Goal: Task Accomplishment & Management: Use online tool/utility

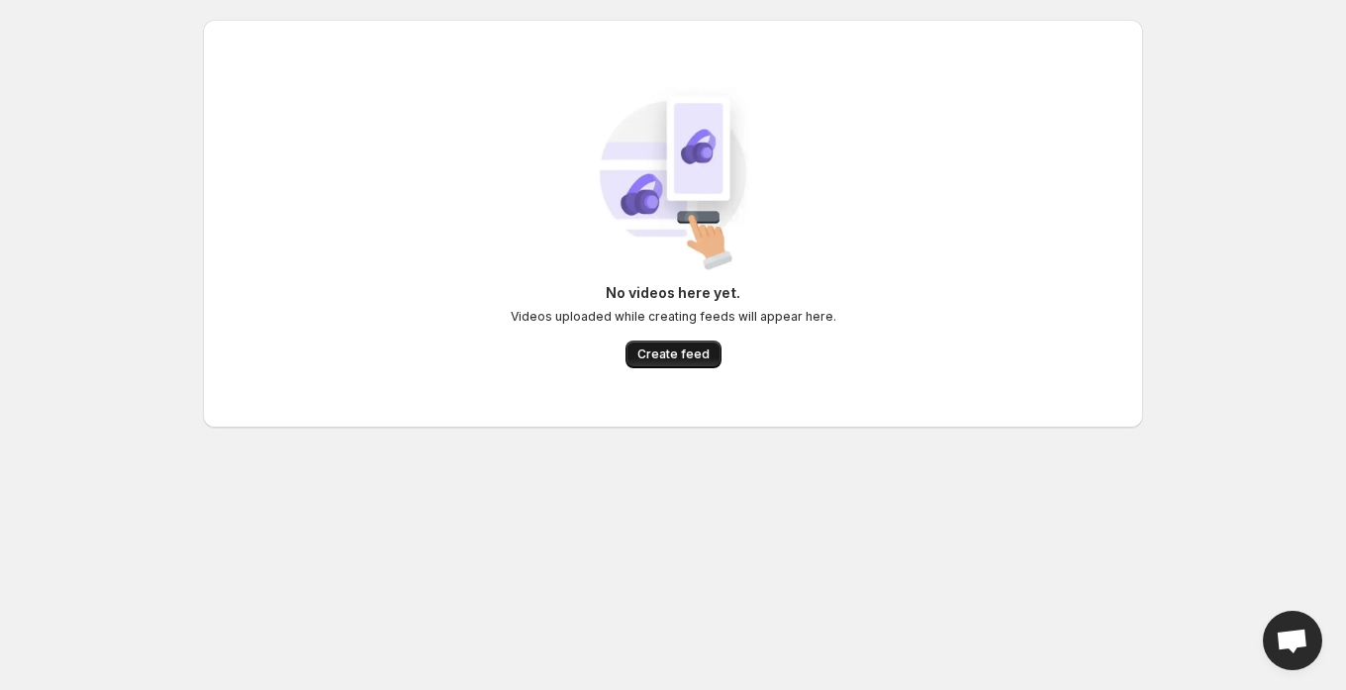
click at [660, 355] on span "Create feed" at bounding box center [673, 354] width 72 height 16
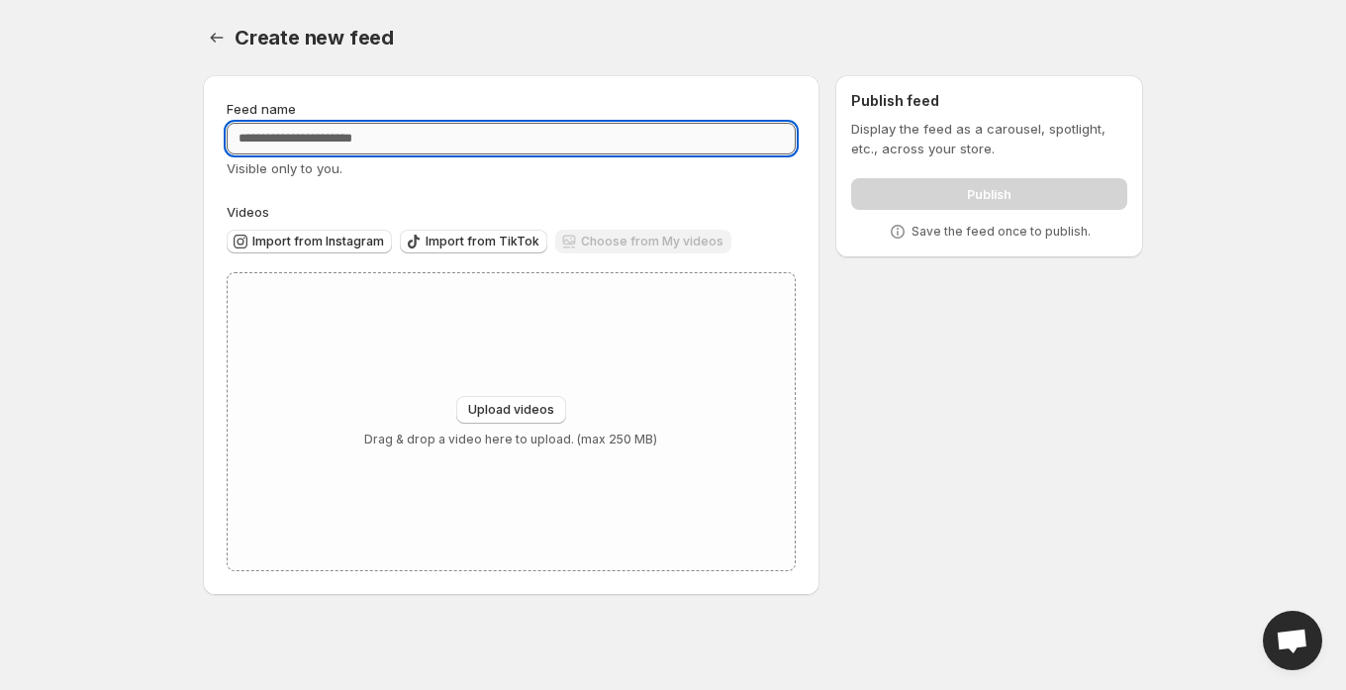
click at [323, 126] on input "Feed name" at bounding box center [511, 139] width 569 height 32
click at [984, 297] on div "Feed name Visible only to you. Videos Import from Instagram Import from TikTok …" at bounding box center [665, 338] width 956 height 559
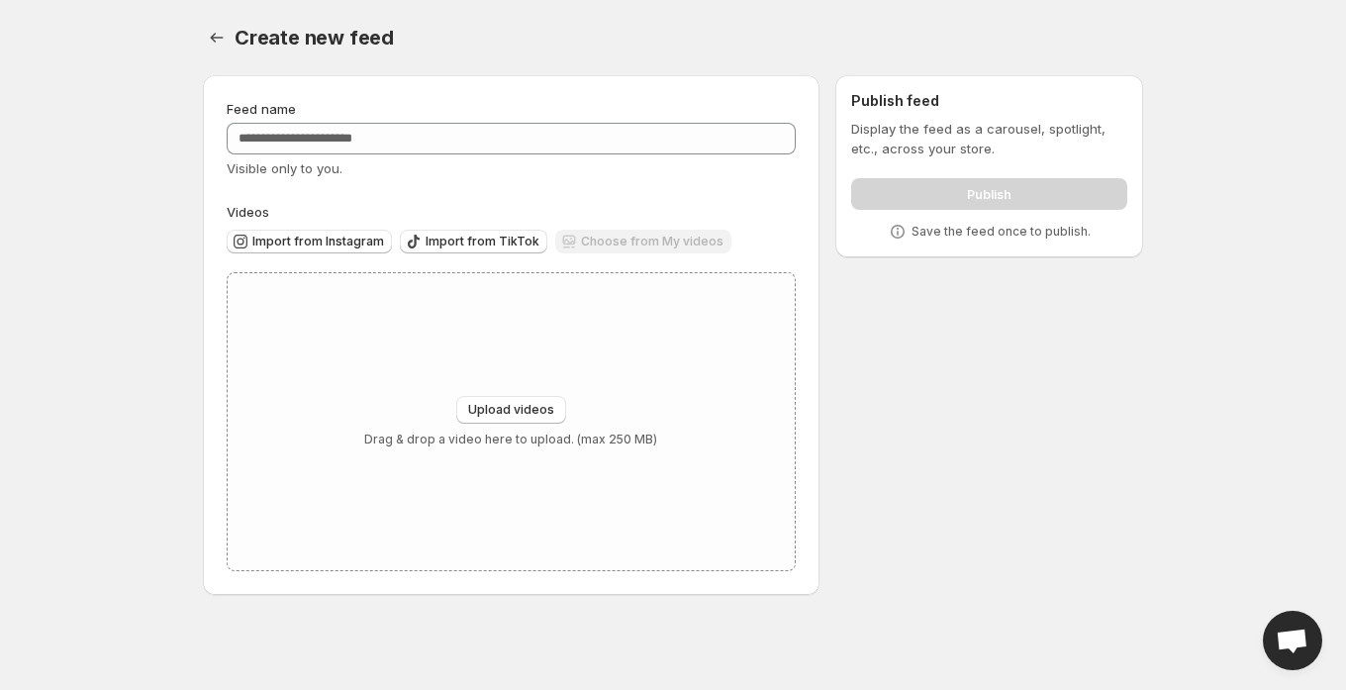
click at [850, 295] on div "Feed name Visible only to you. Videos Import from Instagram Import from TikTok …" at bounding box center [665, 338] width 956 height 559
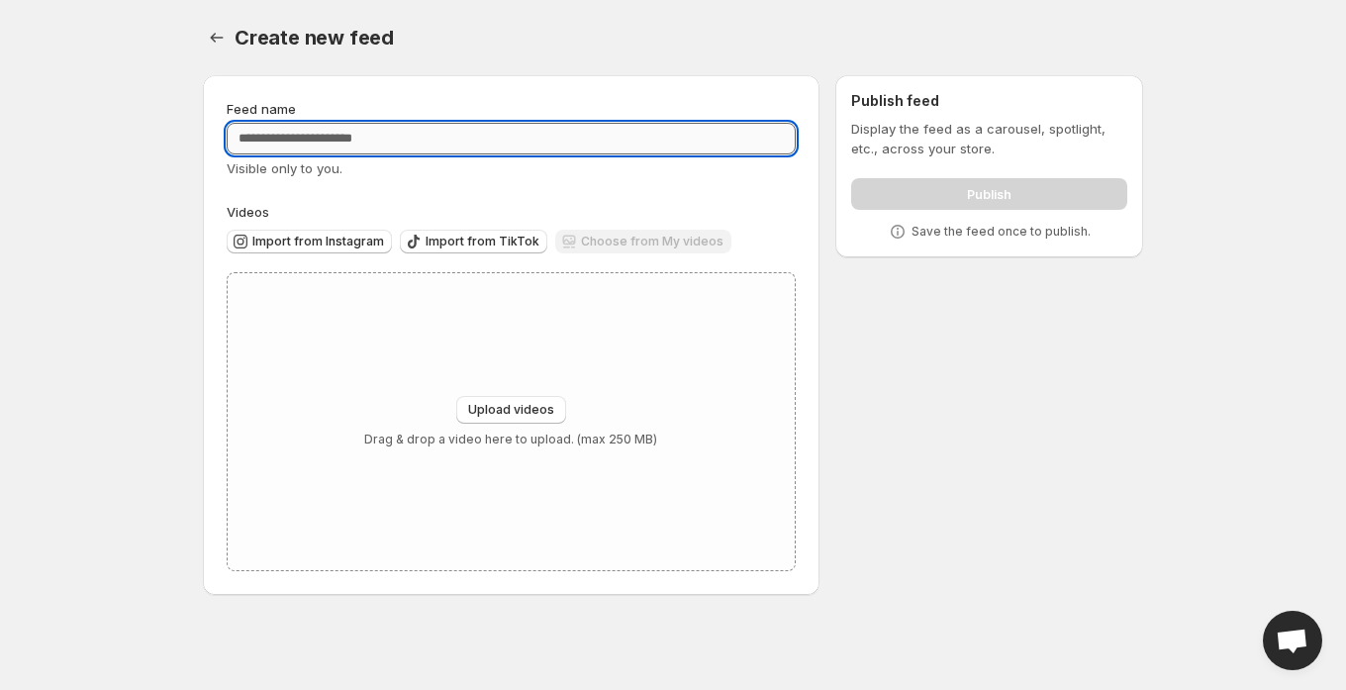
click at [341, 147] on input "Feed name" at bounding box center [511, 139] width 569 height 32
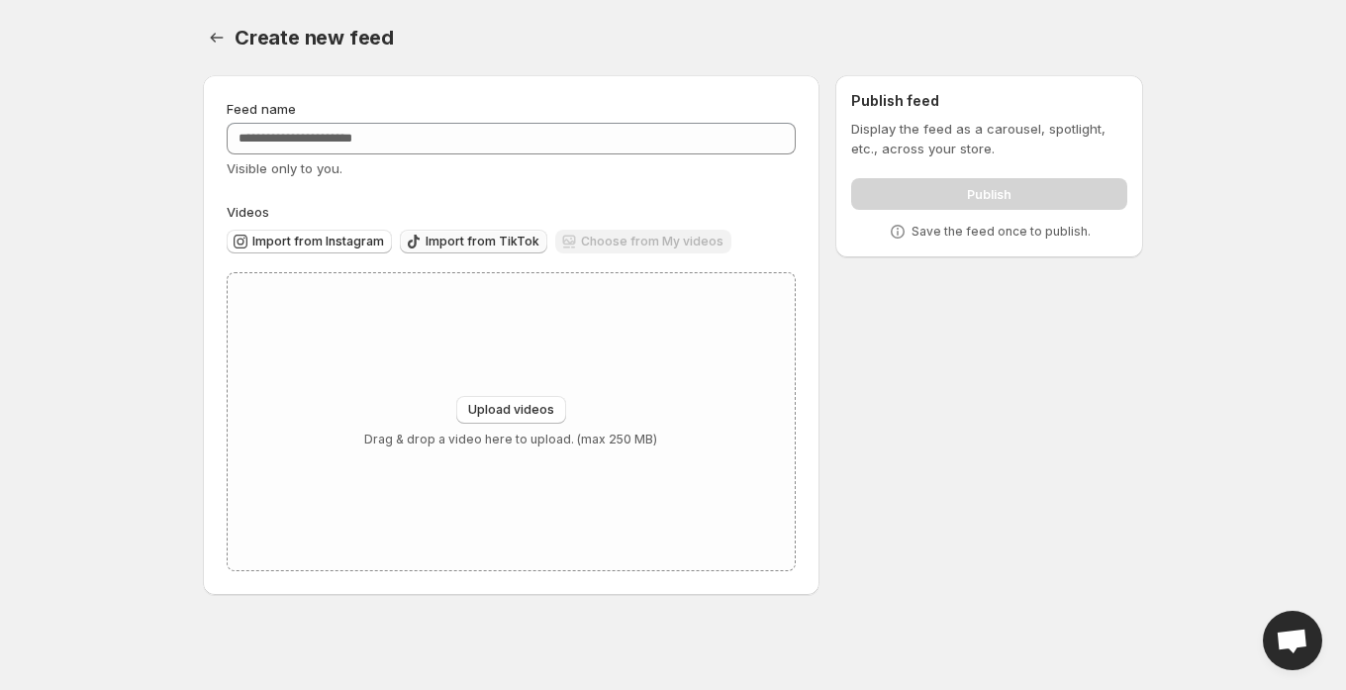
click at [443, 242] on span "Import from TikTok" at bounding box center [482, 241] width 114 height 16
click at [331, 243] on span "Import from Instagram" at bounding box center [318, 241] width 132 height 16
click at [117, 221] on body "Home Feeds Videos Subscription Settings Create new feed. This page is ready Cre…" at bounding box center [673, 345] width 1346 height 690
click at [510, 419] on button "Upload videos" at bounding box center [511, 410] width 110 height 28
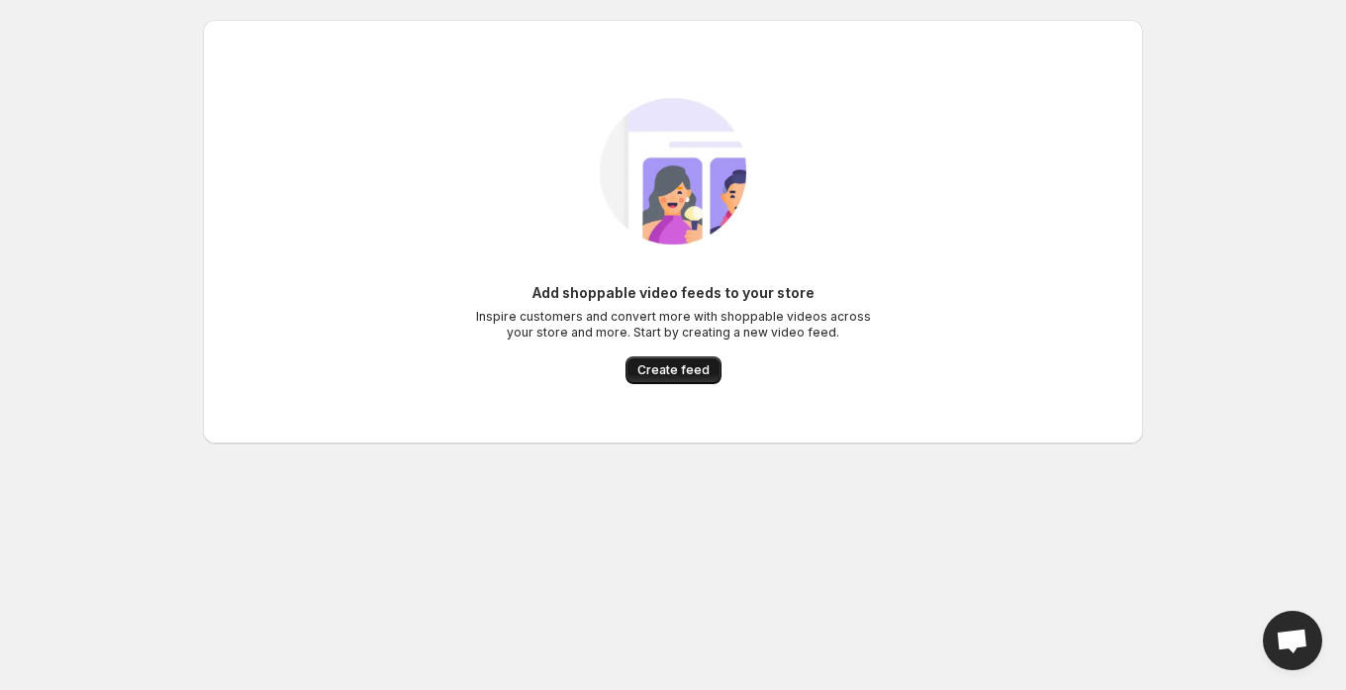
click at [680, 366] on span "Create feed" at bounding box center [673, 370] width 72 height 16
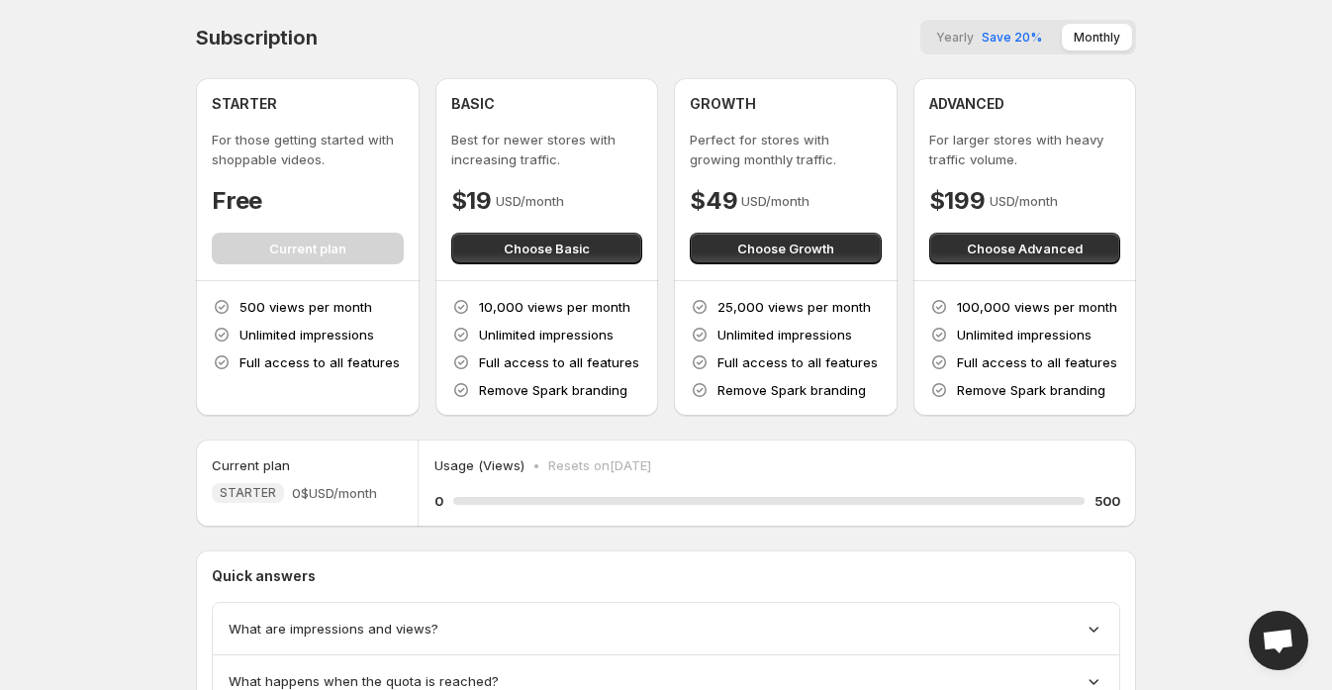
click at [323, 251] on div "STARTER For those getting started with shoppable videos. Free Current plan" at bounding box center [308, 179] width 192 height 170
click at [94, 129] on body "Home Feeds Videos Subscription Settings Subscription Yearly Save 20% Monthly ST…" at bounding box center [666, 345] width 1332 height 690
click at [1237, 239] on body "Home Feeds Videos Subscription Settings Subscription Yearly Save 20% Monthly ST…" at bounding box center [666, 345] width 1332 height 690
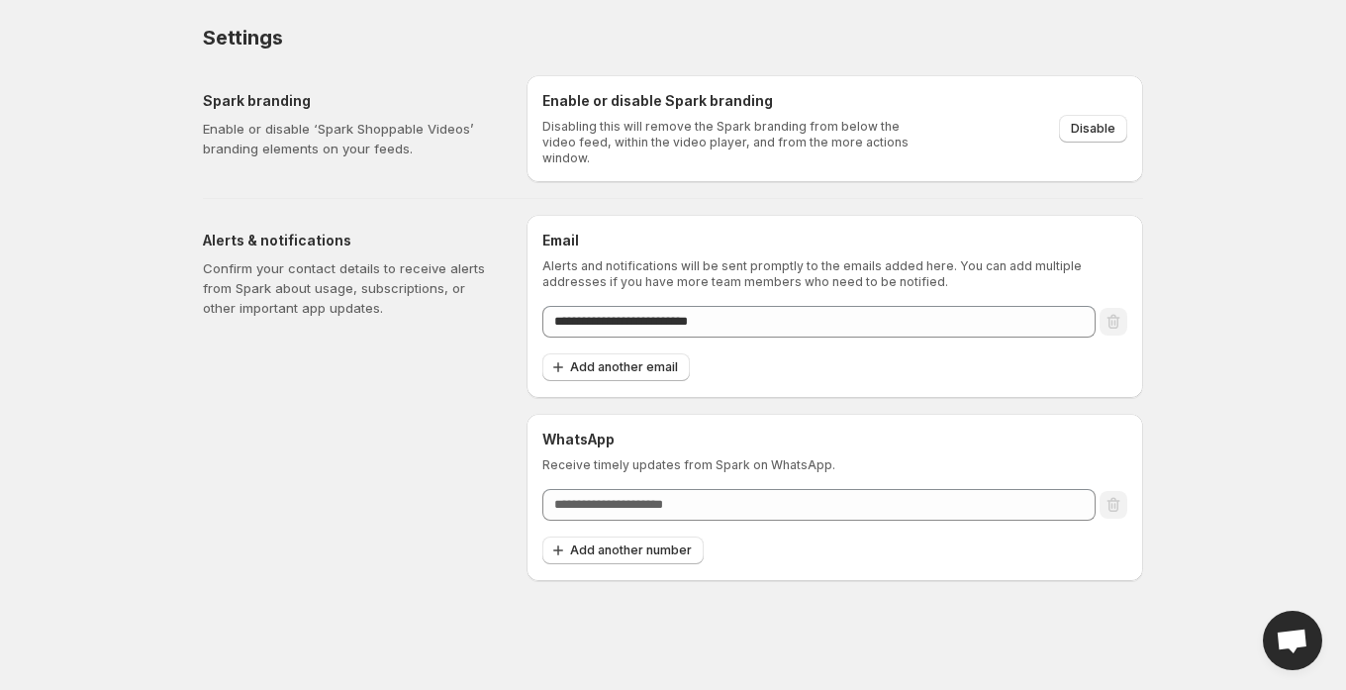
click at [1237, 48] on body "**********" at bounding box center [673, 345] width 1346 height 690
